Goal: Task Accomplishment & Management: Complete application form

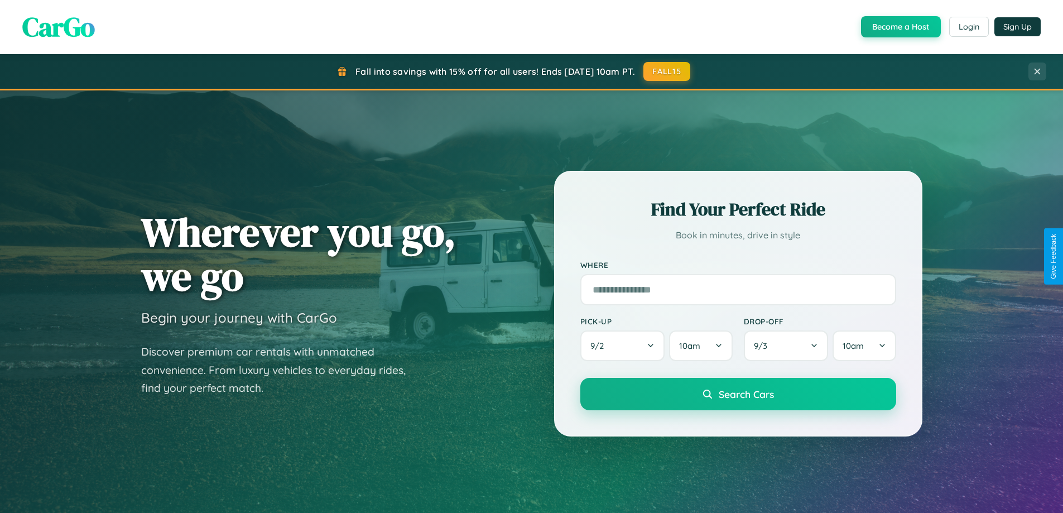
scroll to position [2148, 0]
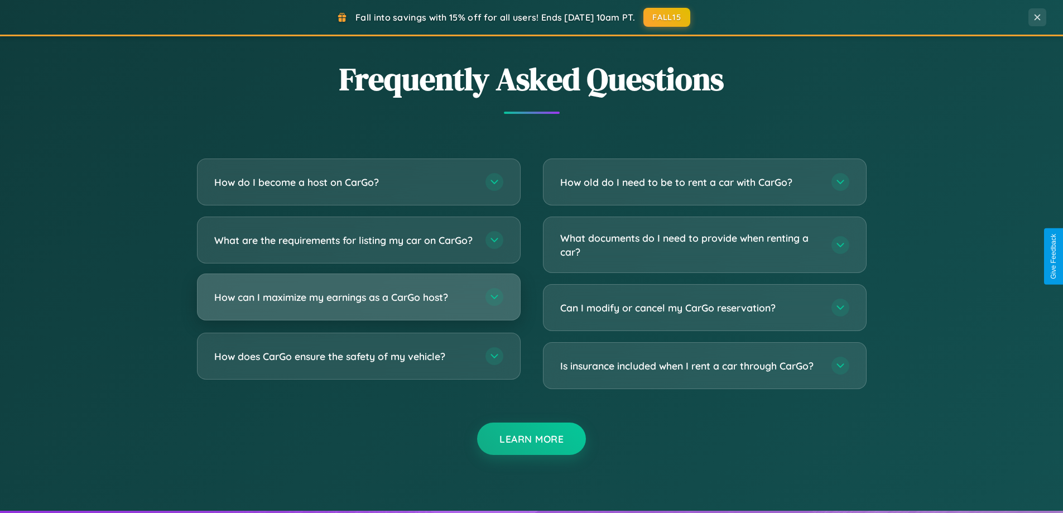
click at [358, 304] on h3 "How can I maximize my earnings as a CarGo host?" at bounding box center [344, 297] width 260 height 14
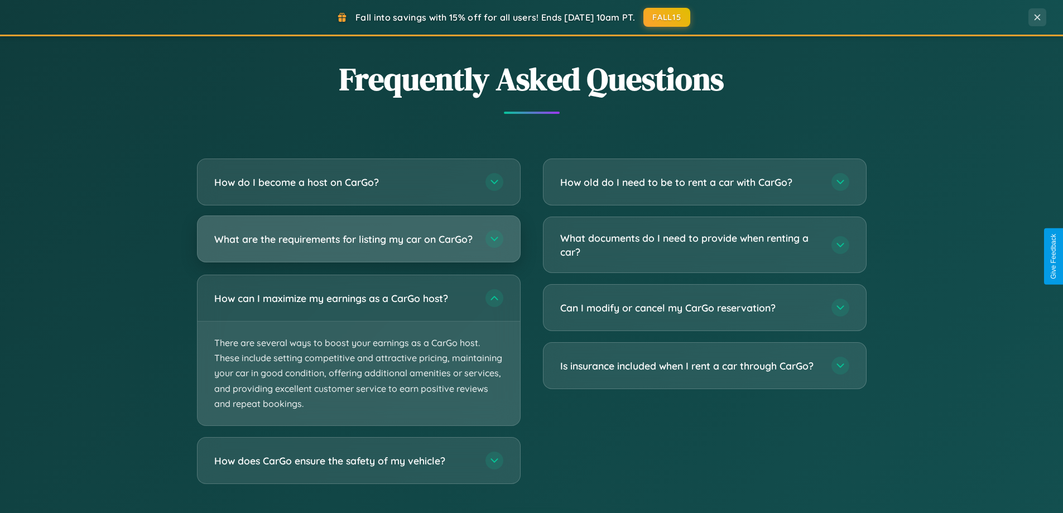
click at [358, 243] on h3 "What are the requirements for listing my car on CarGo?" at bounding box center [344, 239] width 260 height 14
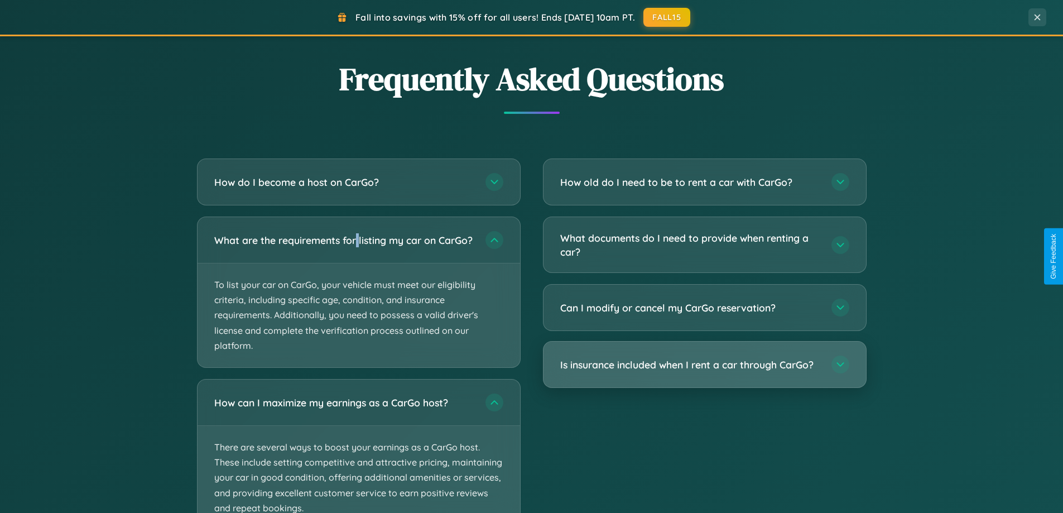
click at [704, 366] on h3 "Is insurance included when I rent a car through CarGo?" at bounding box center [690, 365] width 260 height 14
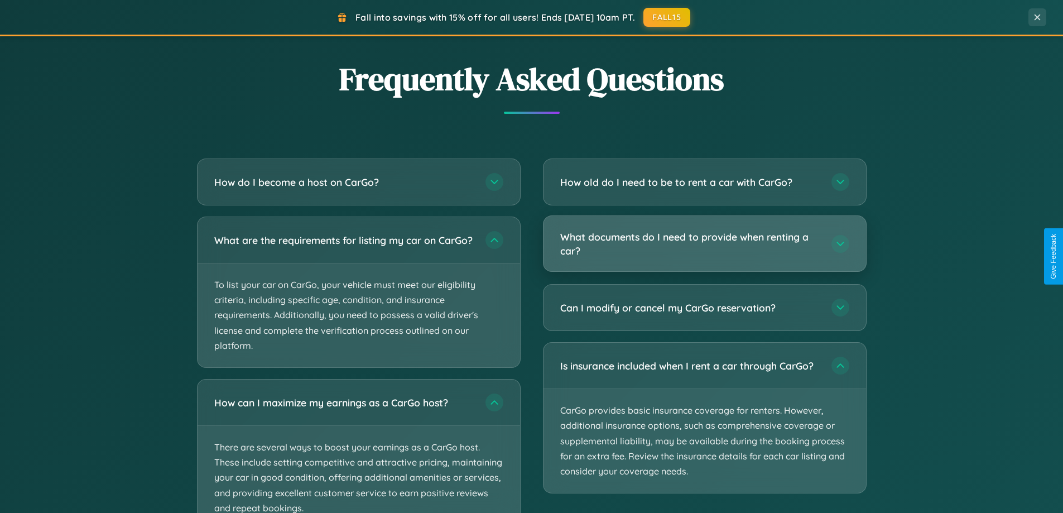
click at [704, 244] on h3 "What documents do I need to provide when renting a car?" at bounding box center [690, 243] width 260 height 27
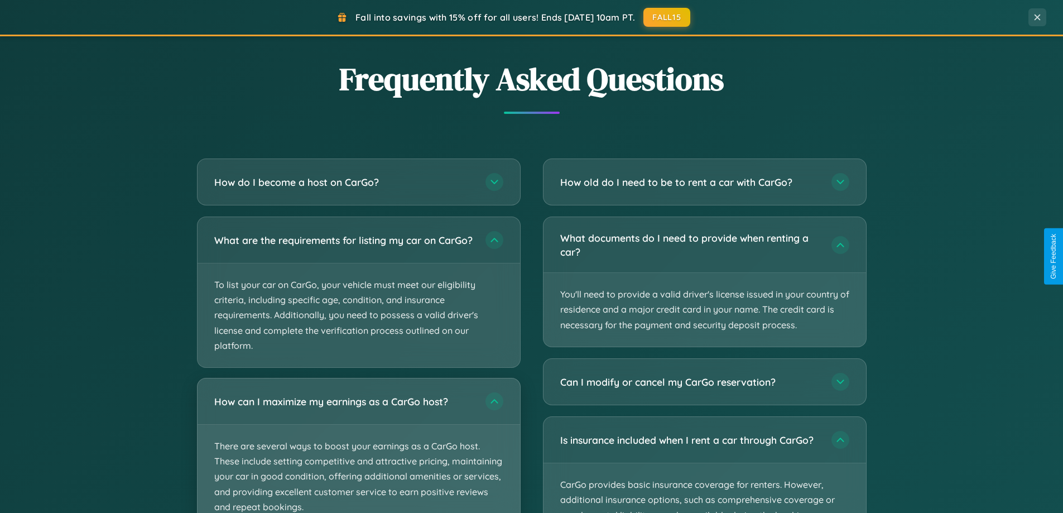
click at [358, 450] on p "There are several ways to boost your earnings as a CarGo host. These include se…" at bounding box center [359, 477] width 323 height 104
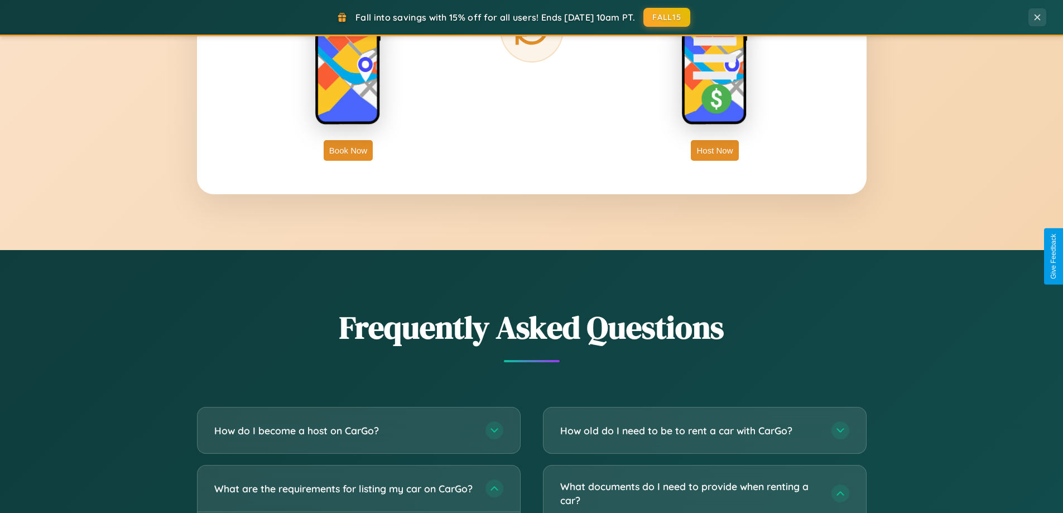
scroll to position [1793, 0]
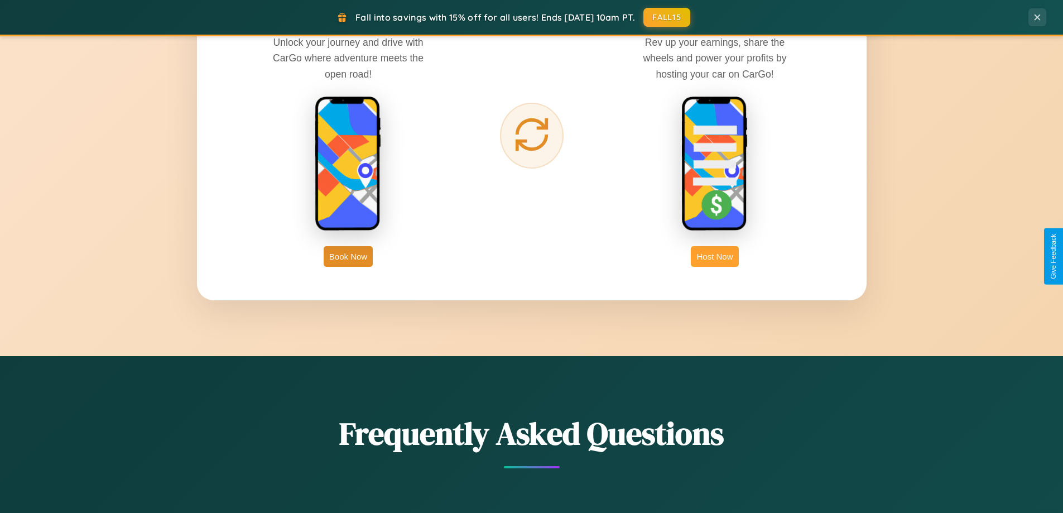
click at [715, 256] on button "Host Now" at bounding box center [714, 256] width 47 height 21
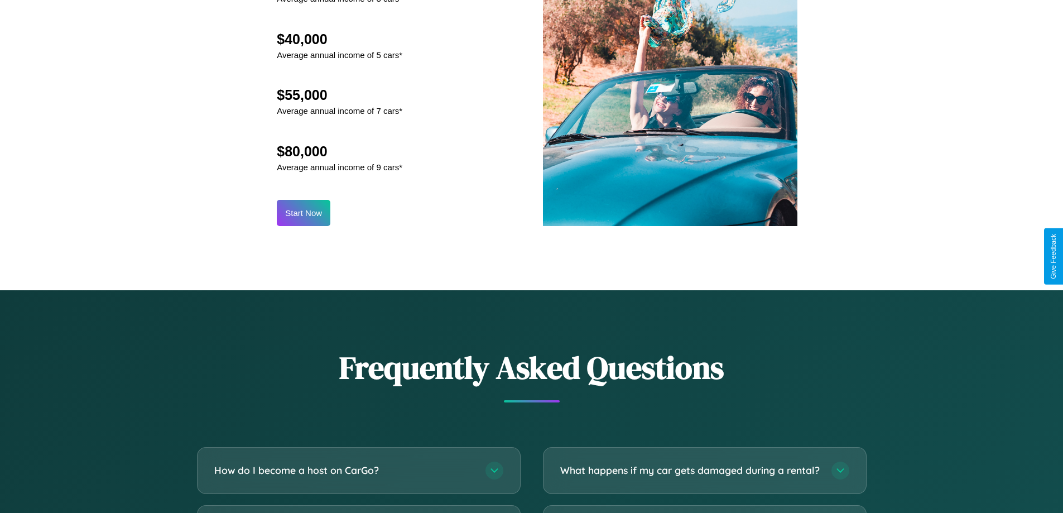
scroll to position [1509, 0]
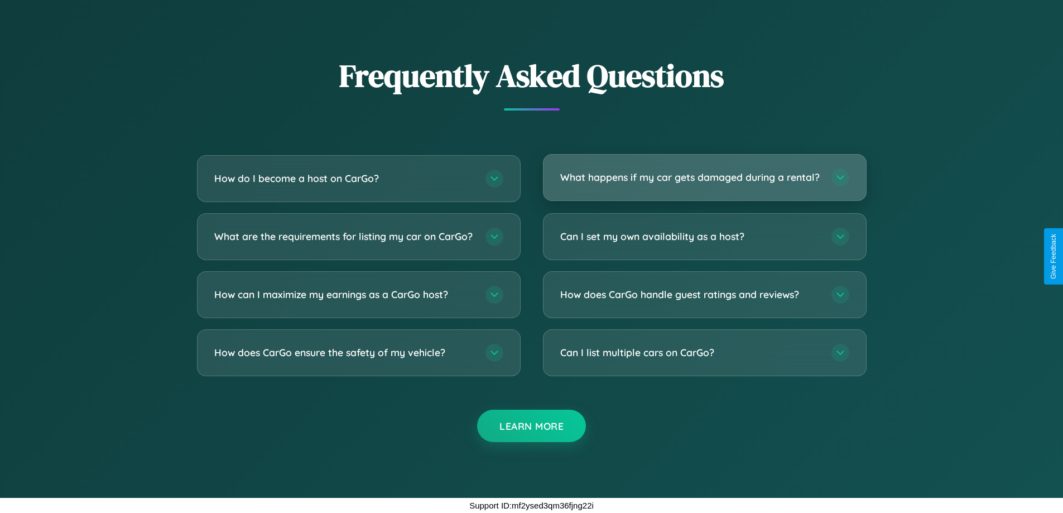
click at [704, 172] on h3 "What happens if my car gets damaged during a rental?" at bounding box center [690, 177] width 260 height 14
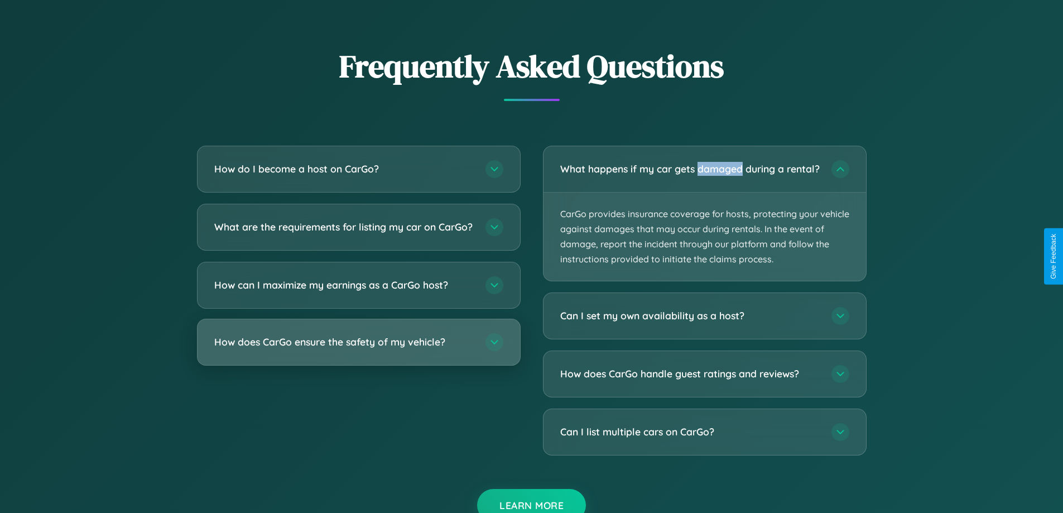
click at [358, 349] on h3 "How does CarGo ensure the safety of my vehicle?" at bounding box center [344, 342] width 260 height 14
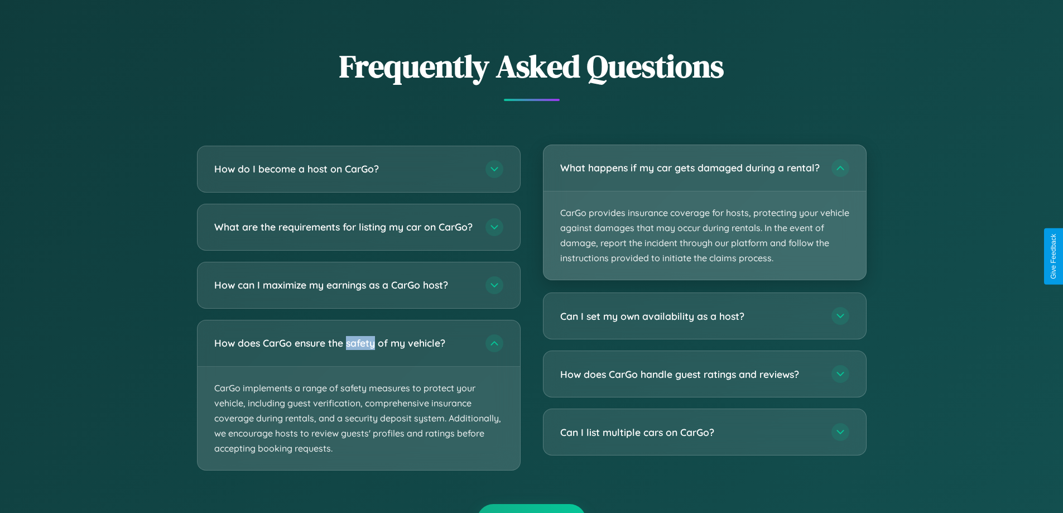
click at [704, 218] on p "CarGo provides insurance coverage for hosts, protecting your vehicle against da…" at bounding box center [705, 235] width 323 height 89
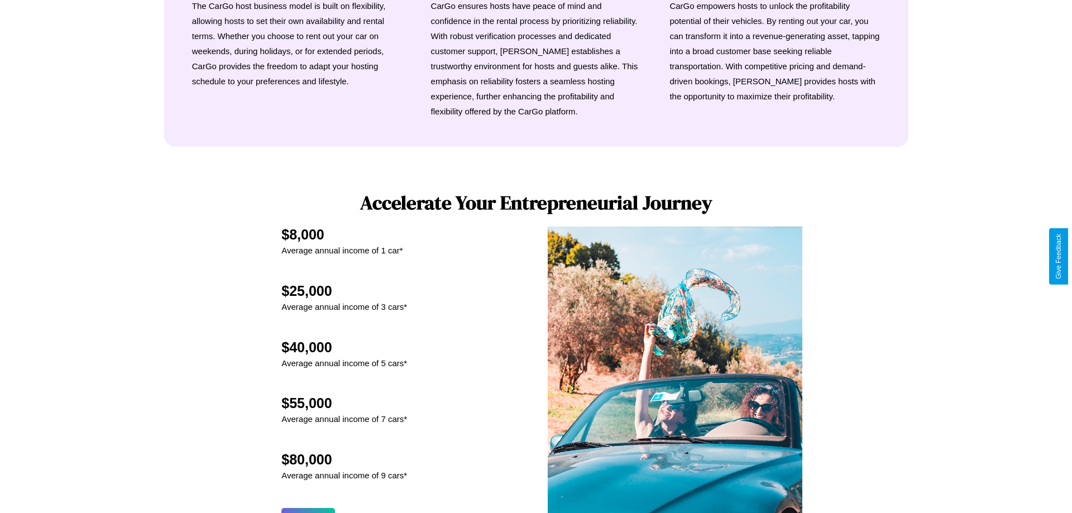
scroll to position [539, 0]
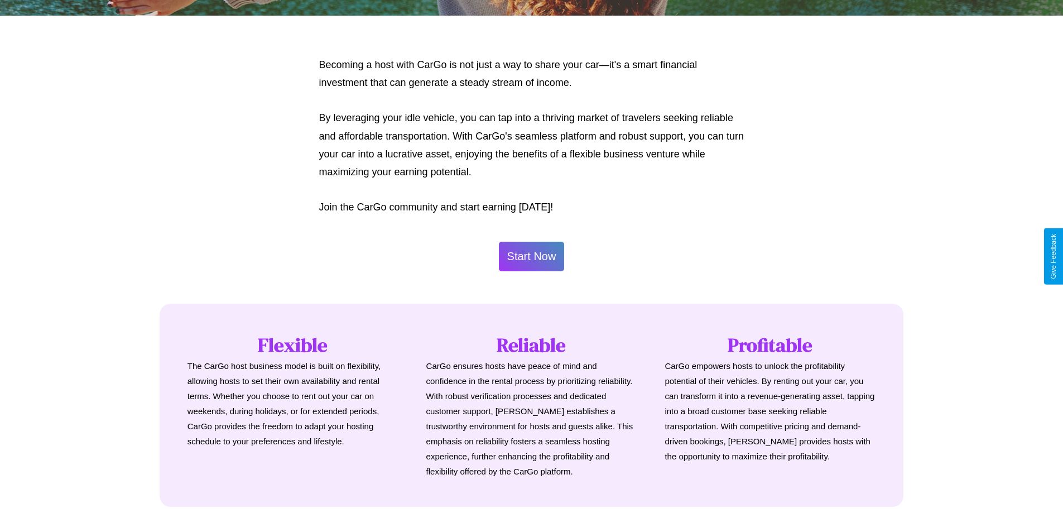
click at [531, 256] on button "Start Now" at bounding box center [532, 257] width 66 height 30
